Goal: Task Accomplishment & Management: Complete application form

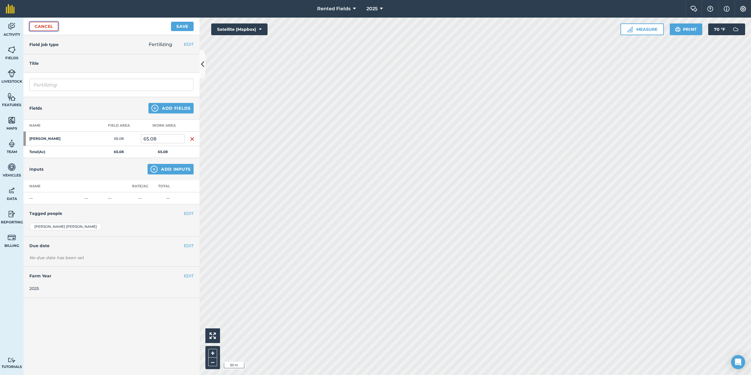
click at [47, 29] on link "Cancel" at bounding box center [43, 26] width 29 height 9
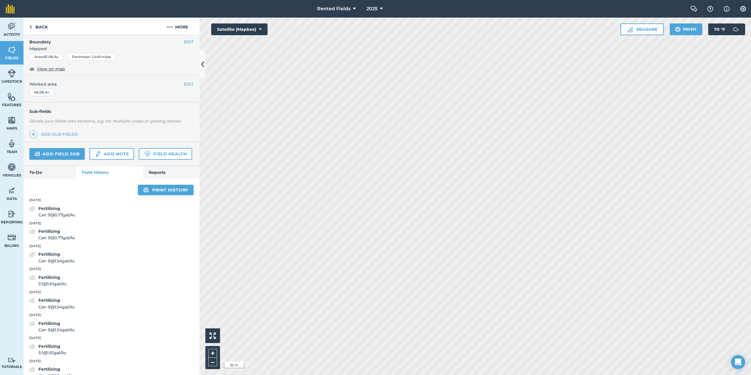
scroll to position [117, 0]
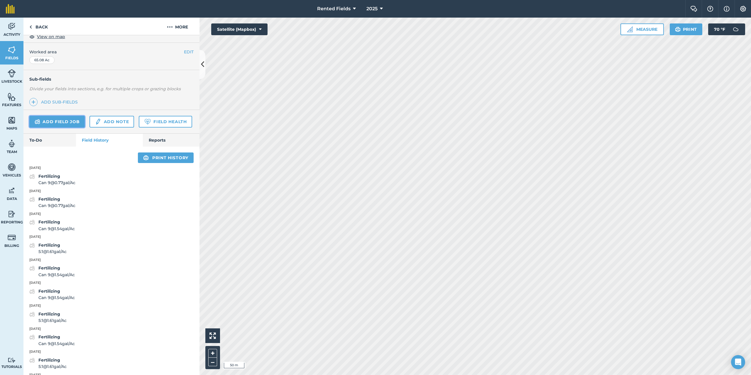
click at [69, 123] on link "Add field job" at bounding box center [56, 122] width 55 height 12
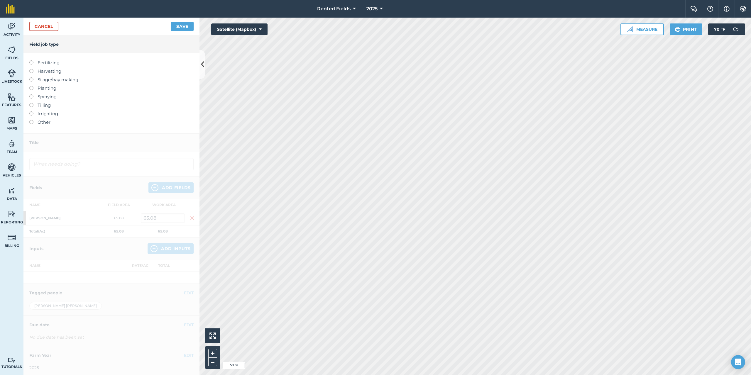
click at [43, 65] on label "Fertilizing" at bounding box center [111, 62] width 164 height 7
type input "Fertilizing"
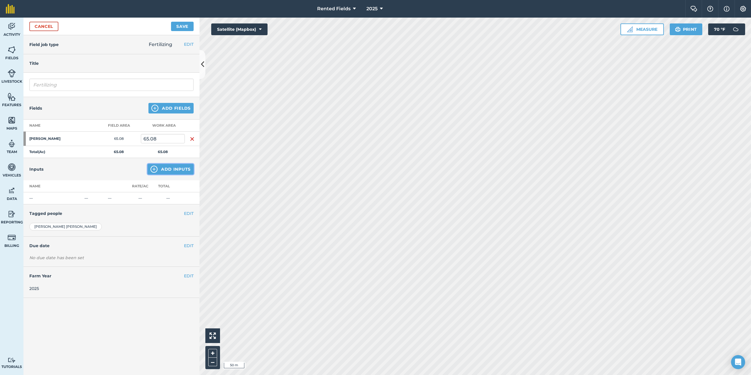
click at [174, 167] on button "Add Inputs" at bounding box center [171, 169] width 46 height 11
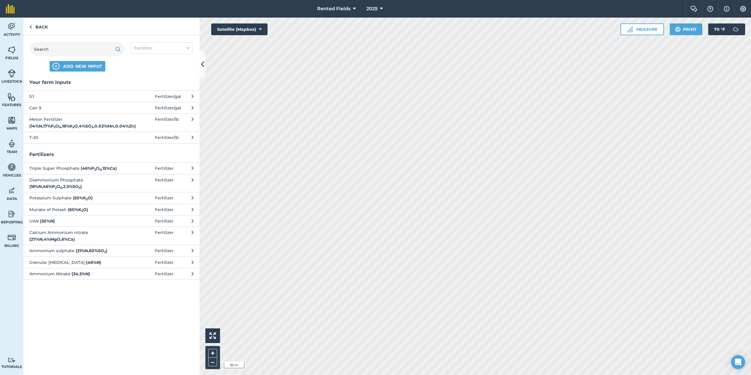
click at [36, 98] on span "5:1" at bounding box center [77, 96] width 96 height 6
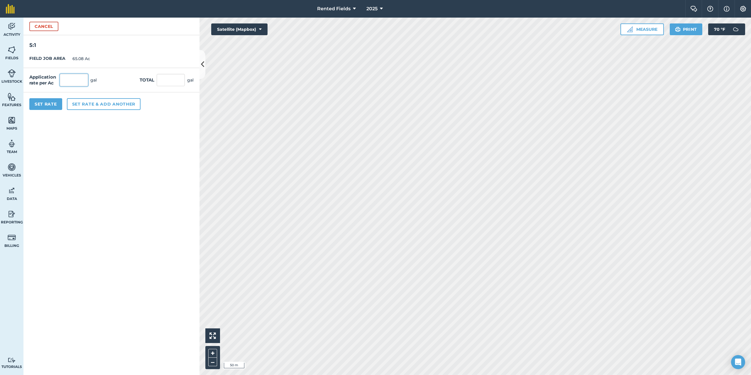
click at [67, 78] on input "text" at bounding box center [74, 80] width 28 height 12
type input "1.61"
type input "104.779"
click at [51, 102] on button "Set Rate" at bounding box center [45, 104] width 33 height 12
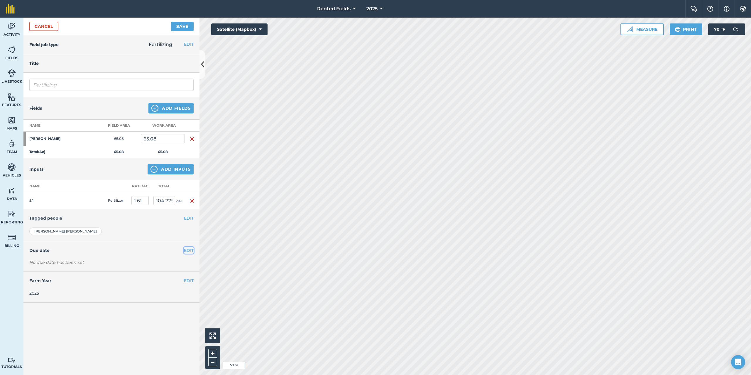
click at [188, 249] on button "EDIT" at bounding box center [189, 250] width 10 height 6
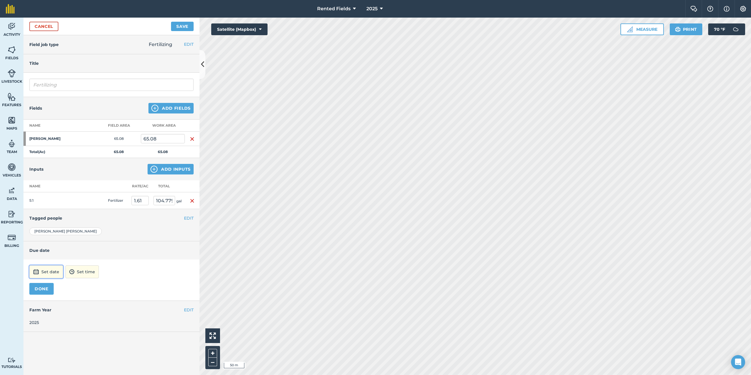
click at [61, 267] on button "Set date" at bounding box center [46, 272] width 34 height 13
click at [49, 192] on button "‹" at bounding box center [49, 193] width 13 height 13
click at [93, 241] on button "22" at bounding box center [92, 239] width 14 height 9
click at [87, 269] on button "12:00" at bounding box center [74, 272] width 25 height 13
click at [90, 209] on button "00:00" at bounding box center [76, 209] width 28 height 9
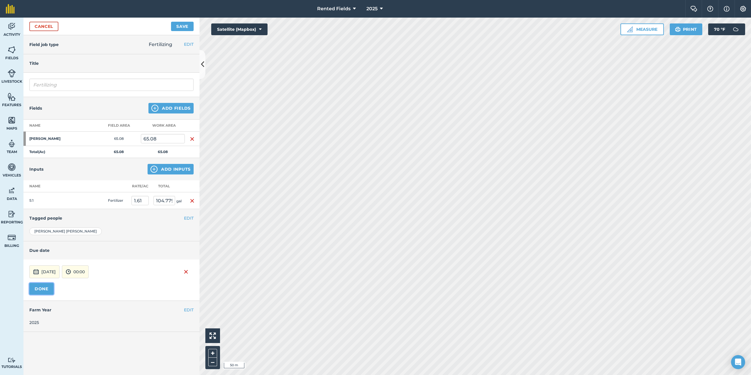
click at [39, 290] on button "DONE" at bounding box center [41, 289] width 24 height 12
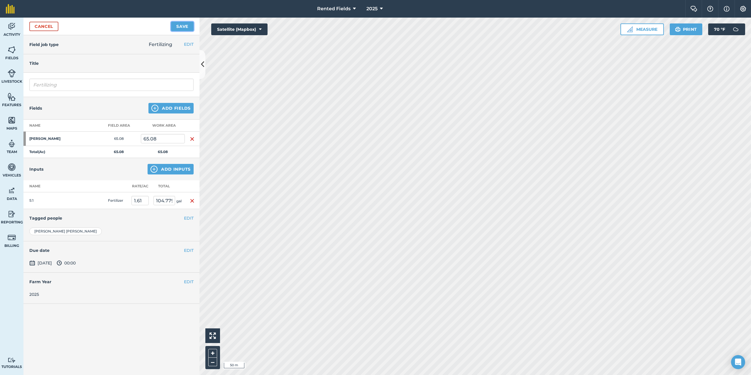
click at [181, 28] on button "Save" at bounding box center [182, 26] width 23 height 9
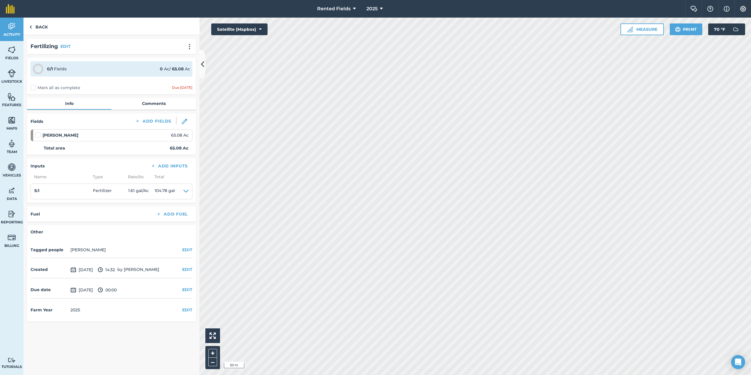
click at [32, 87] on label "Mark all as complete" at bounding box center [56, 88] width 50 height 6
click at [32, 87] on input "Mark all as complete" at bounding box center [33, 87] width 4 height 4
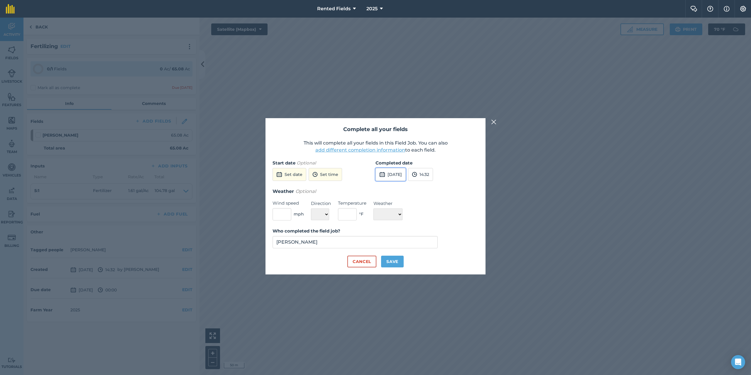
click at [406, 173] on button "[DATE]" at bounding box center [391, 174] width 30 height 13
click at [396, 189] on button "‹" at bounding box center [395, 187] width 13 height 13
click at [437, 234] on abbr "22" at bounding box center [438, 235] width 4 height 4
click at [433, 177] on button "14:32" at bounding box center [420, 174] width 25 height 13
click at [436, 186] on button "00:00" at bounding box center [422, 185] width 28 height 9
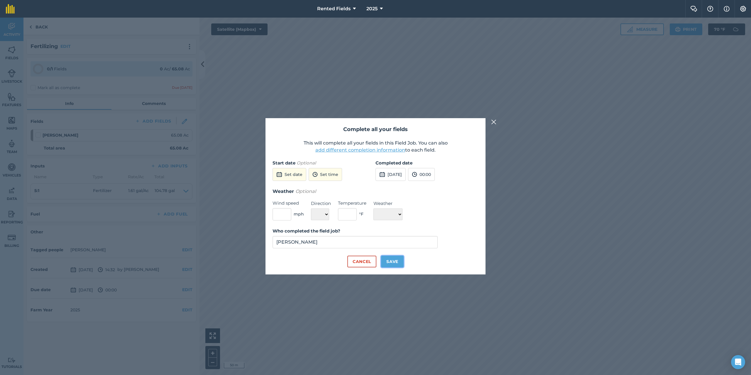
click at [398, 262] on button "Save" at bounding box center [392, 262] width 23 height 12
checkbox input "true"
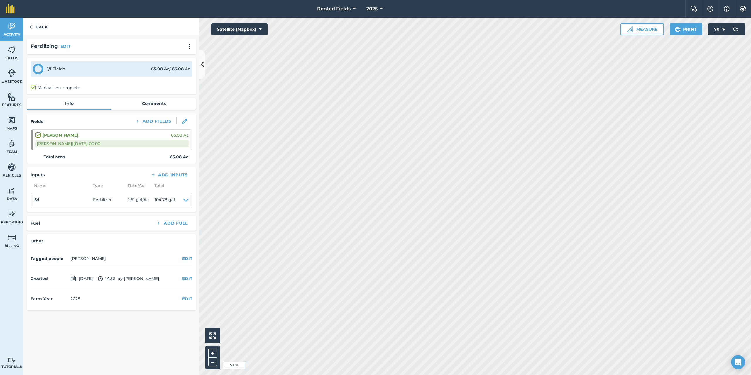
click at [184, 275] on div "Created [DATE] 14:32 by [PERSON_NAME] EDIT" at bounding box center [112, 279] width 162 height 17
click at [186, 281] on button "EDIT" at bounding box center [187, 279] width 10 height 6
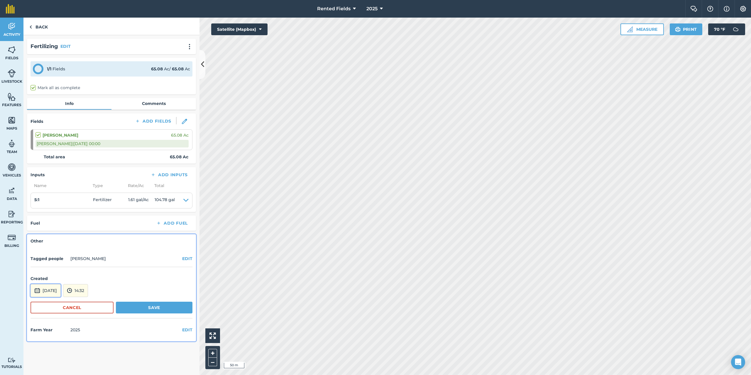
click at [61, 291] on button "[DATE]" at bounding box center [46, 290] width 30 height 13
click at [50, 209] on button "‹" at bounding box center [50, 211] width 13 height 13
click at [93, 259] on abbr "22" at bounding box center [93, 258] width 4 height 4
click at [88, 292] on button "14:32" at bounding box center [75, 290] width 25 height 13
click at [91, 228] on button "00:00" at bounding box center [77, 228] width 28 height 9
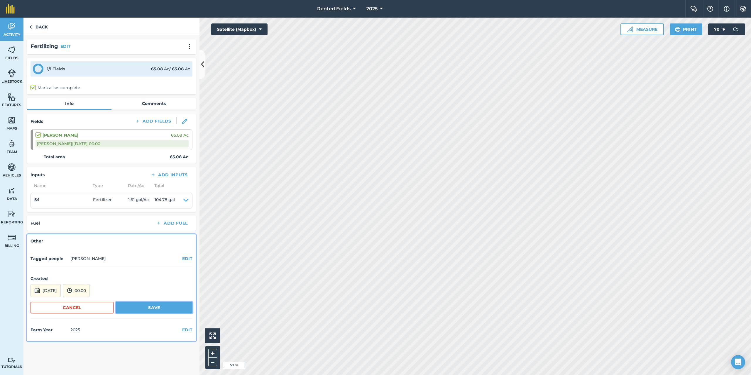
click at [146, 311] on button "Save" at bounding box center [154, 308] width 77 height 12
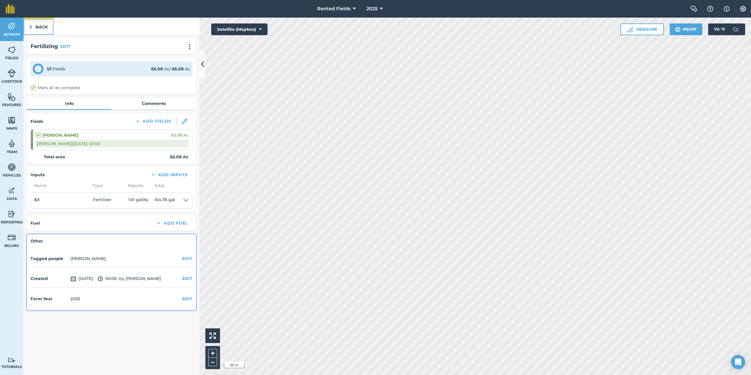
click at [44, 25] on link "Back" at bounding box center [38, 26] width 30 height 17
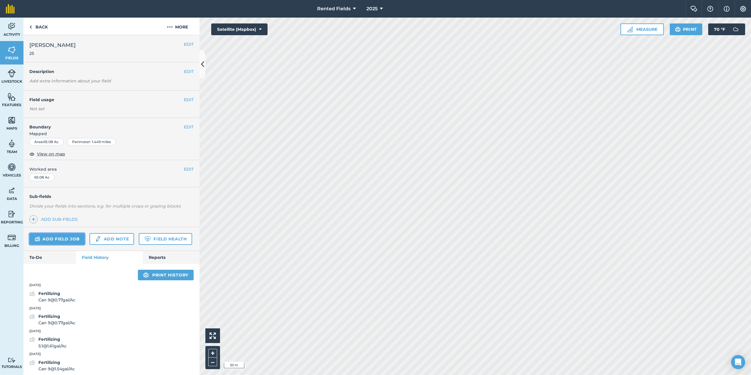
click at [77, 238] on link "Add field job" at bounding box center [56, 239] width 55 height 12
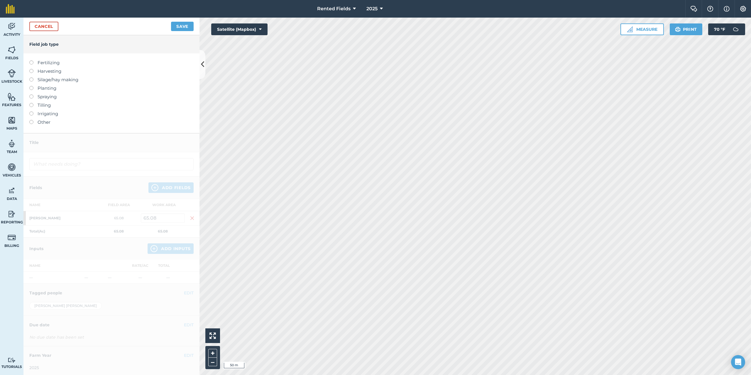
click at [31, 60] on label at bounding box center [33, 60] width 8 height 0
type input "Fertilizing"
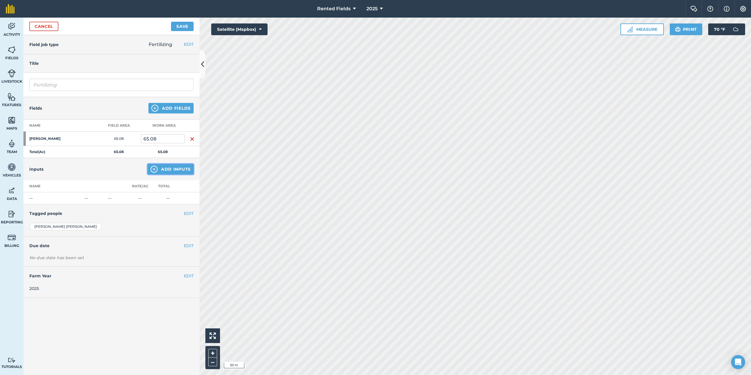
click at [182, 171] on button "Add Inputs" at bounding box center [171, 169] width 46 height 11
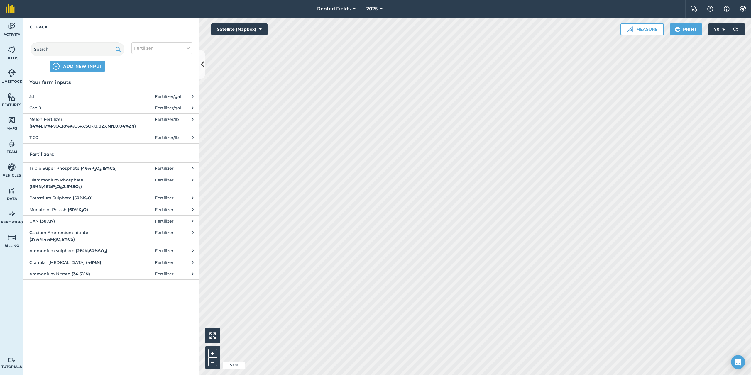
click at [158, 94] on span "Fertilizer / gal" at bounding box center [168, 96] width 26 height 6
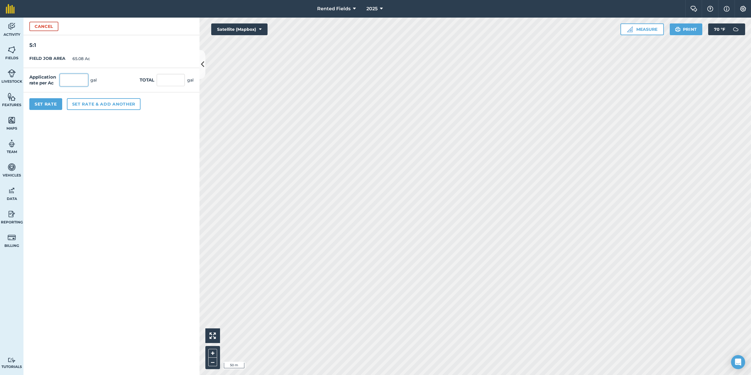
click at [69, 84] on input "text" at bounding box center [74, 80] width 28 height 12
type input "1.61"
type input "104.779"
click at [55, 105] on button "Set Rate" at bounding box center [45, 104] width 33 height 12
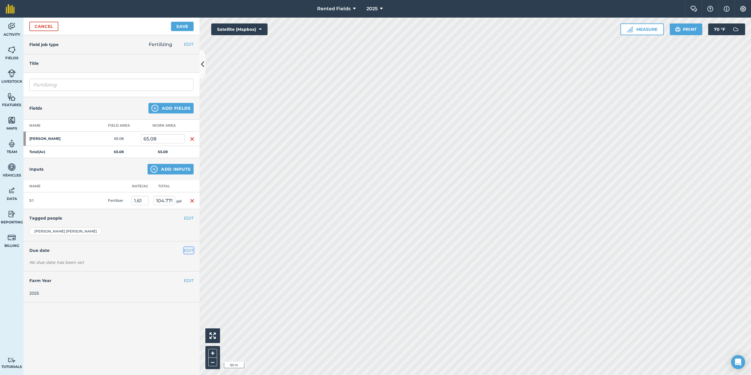
click at [187, 250] on button "EDIT" at bounding box center [189, 250] width 10 height 6
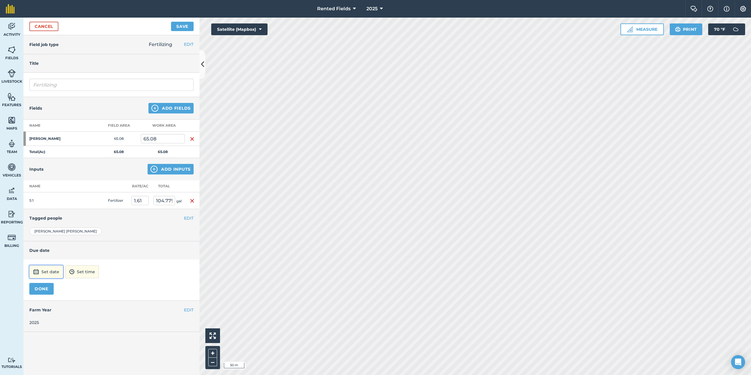
click at [48, 270] on button "Set date" at bounding box center [46, 272] width 34 height 13
click at [47, 192] on button "‹" at bounding box center [49, 193] width 13 height 13
click at [49, 214] on abbr "29" at bounding box center [50, 212] width 4 height 4
click at [87, 276] on button "12:00" at bounding box center [74, 272] width 25 height 13
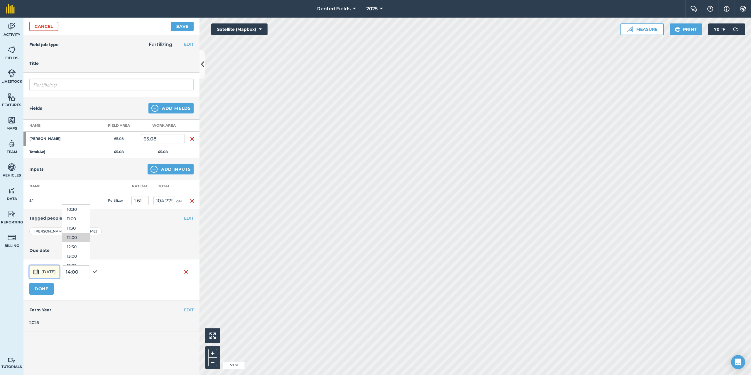
click at [51, 274] on button "[DATE]" at bounding box center [44, 272] width 30 height 13
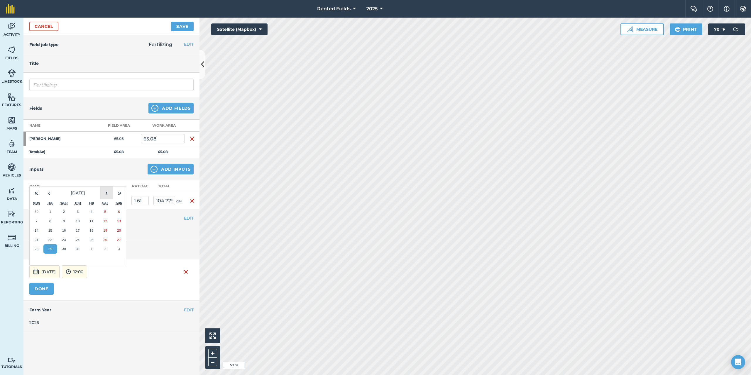
click at [107, 194] on button "›" at bounding box center [106, 193] width 13 height 13
click at [92, 249] on abbr "29" at bounding box center [92, 249] width 4 height 4
click at [87, 271] on button "12:00" at bounding box center [74, 272] width 25 height 13
click at [90, 210] on button "00:00" at bounding box center [76, 209] width 28 height 9
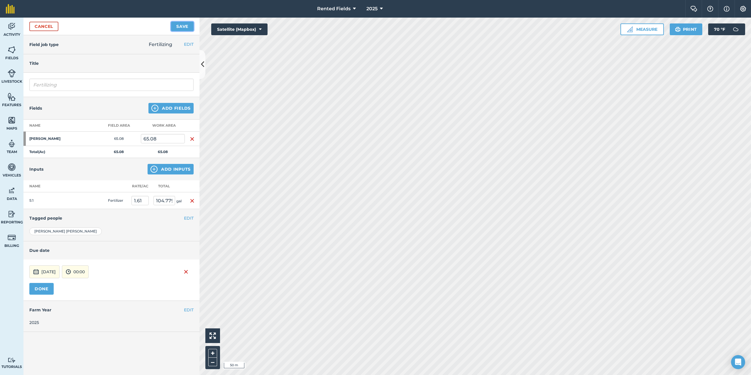
click at [188, 25] on button "Save" at bounding box center [182, 26] width 23 height 9
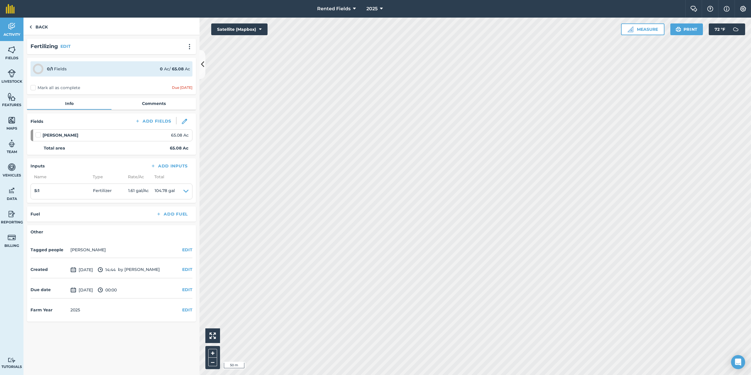
click at [33, 87] on label "Mark all as complete" at bounding box center [56, 88] width 50 height 6
click at [33, 87] on input "Mark all as complete" at bounding box center [33, 87] width 4 height 4
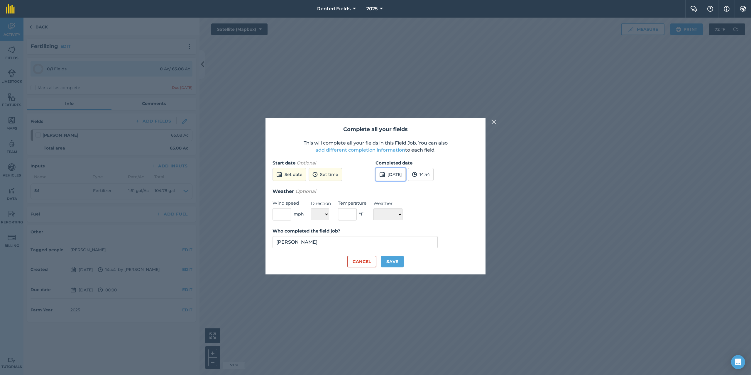
click at [401, 173] on button "[DATE]" at bounding box center [391, 174] width 30 height 13
click at [397, 188] on button "‹" at bounding box center [395, 187] width 13 height 13
click at [438, 244] on abbr "29" at bounding box center [438, 244] width 4 height 4
click at [434, 173] on button "14:44" at bounding box center [421, 174] width 26 height 13
click at [436, 187] on button "00:00" at bounding box center [422, 185] width 28 height 9
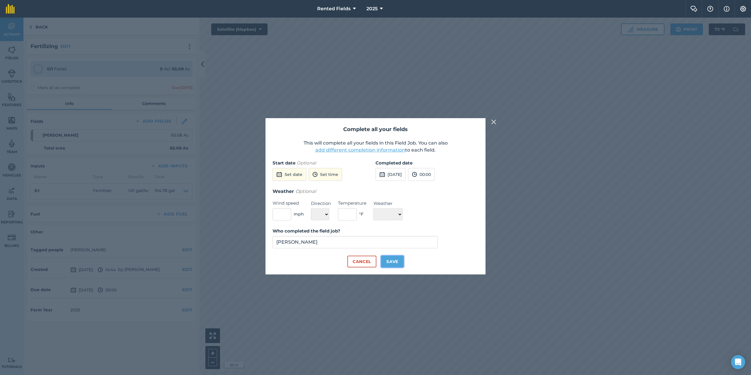
click at [391, 264] on button "Save" at bounding box center [392, 262] width 23 height 12
checkbox input "true"
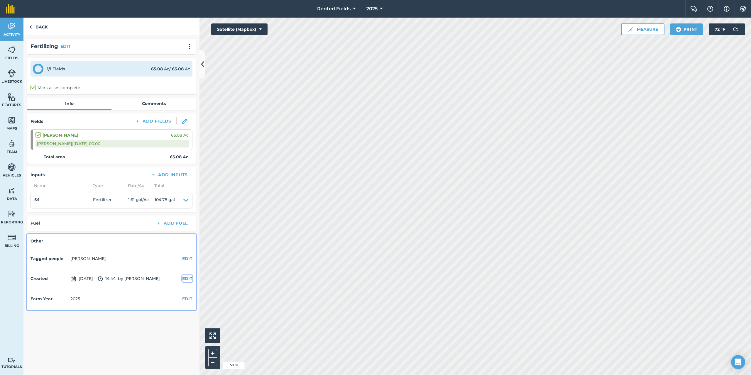
click at [187, 277] on button "EDIT" at bounding box center [187, 279] width 10 height 6
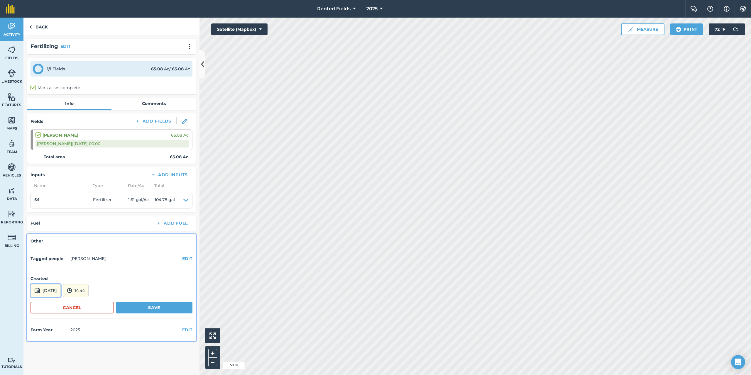
click at [51, 292] on button "[DATE]" at bounding box center [46, 290] width 30 height 13
click at [52, 211] on button "‹" at bounding box center [50, 211] width 13 height 13
click at [91, 268] on abbr "29" at bounding box center [93, 268] width 4 height 4
click at [89, 289] on button "14:44" at bounding box center [76, 290] width 26 height 13
click at [91, 230] on button "00:00" at bounding box center [77, 228] width 28 height 9
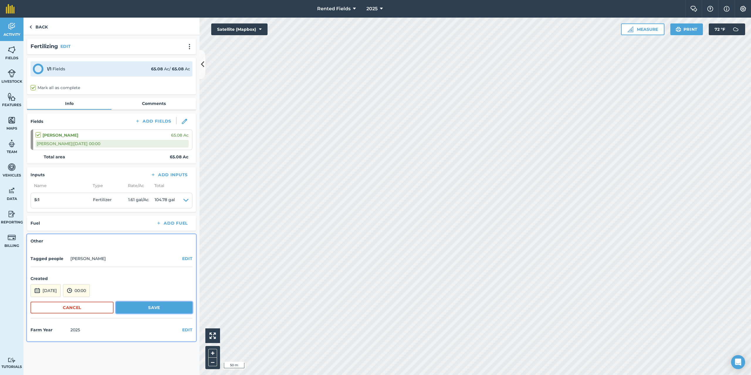
click at [165, 310] on button "Save" at bounding box center [154, 308] width 77 height 12
